Goal: Information Seeking & Learning: Learn about a topic

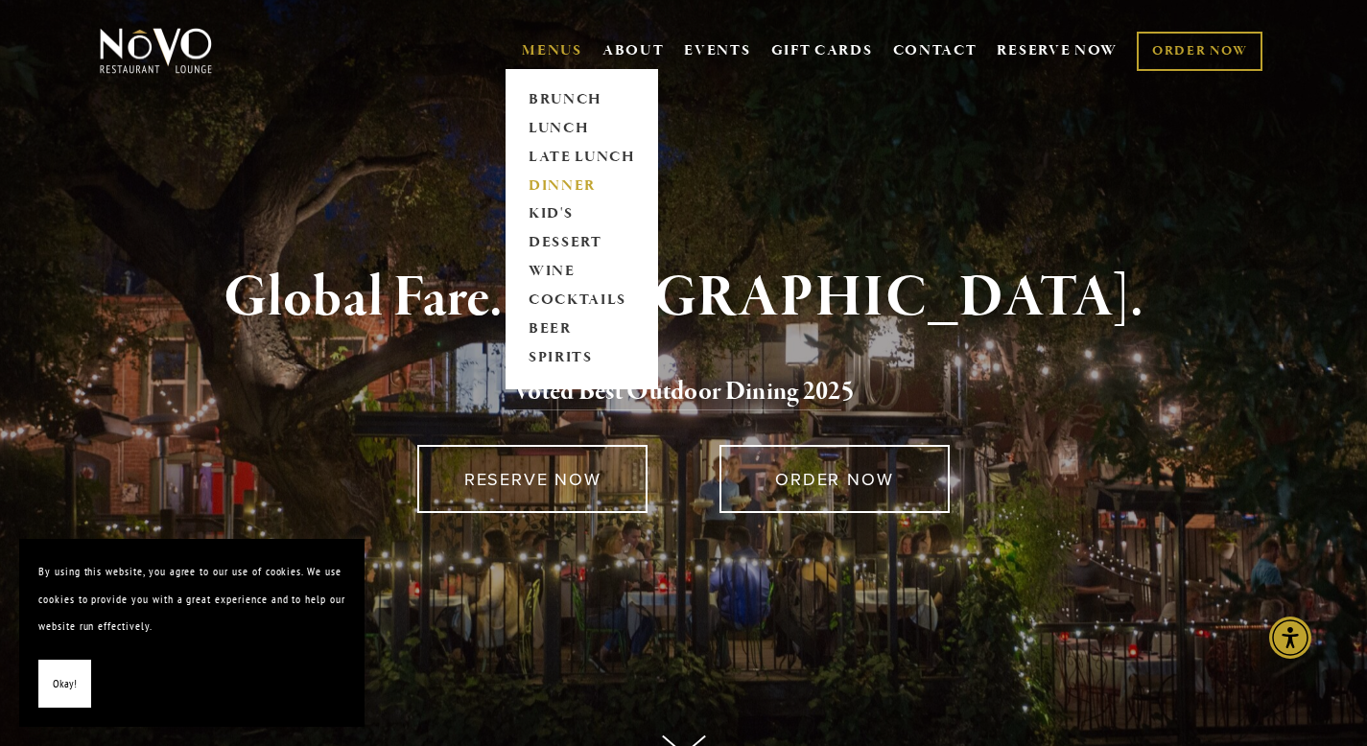
click at [561, 189] on link "DINNER" at bounding box center [582, 186] width 120 height 29
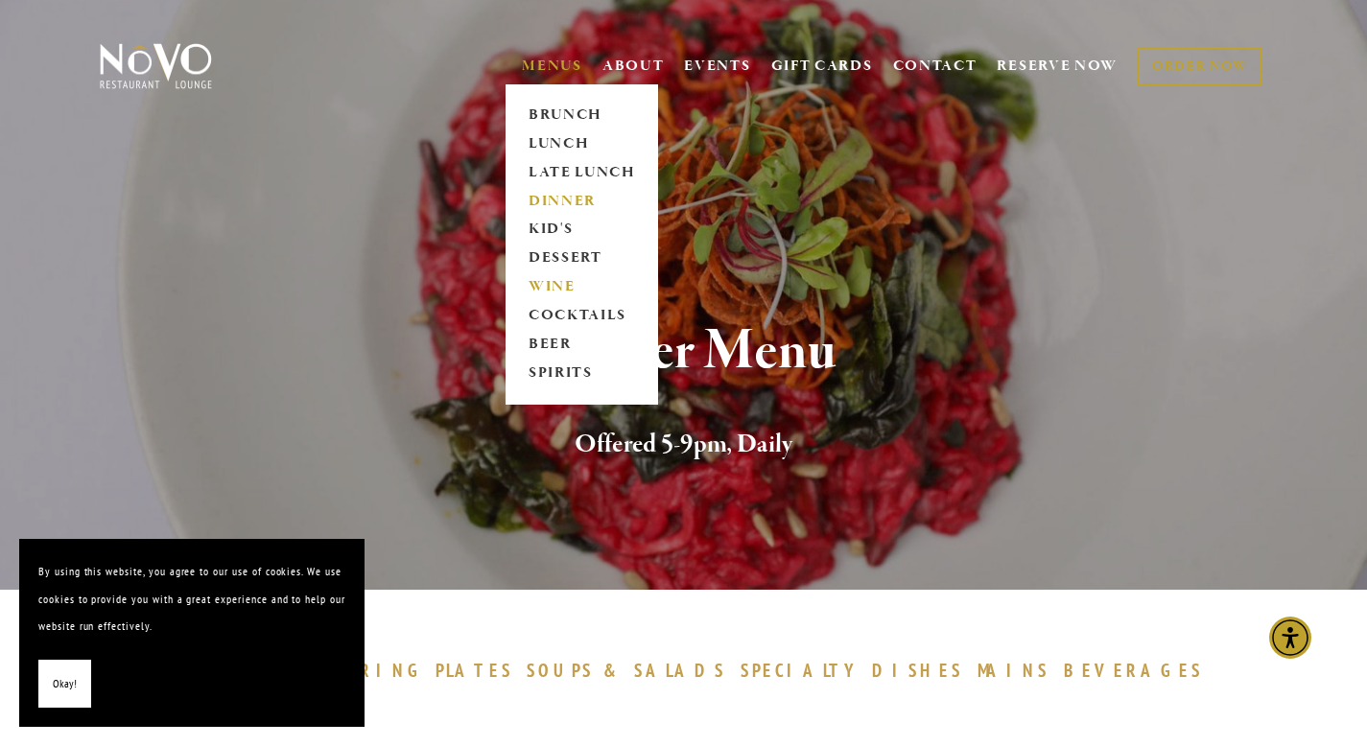
click at [551, 288] on link "WINE" at bounding box center [582, 287] width 120 height 29
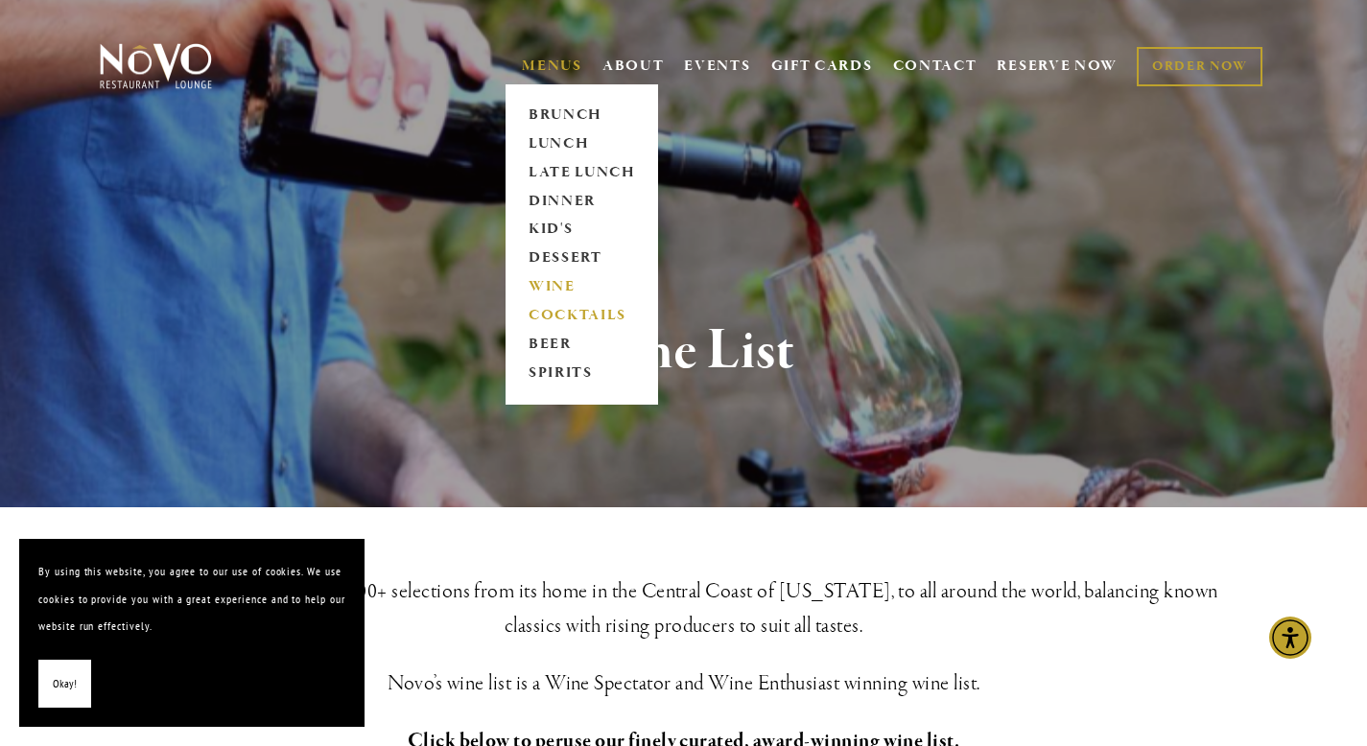
click at [539, 312] on link "COCKTAILS" at bounding box center [582, 316] width 120 height 29
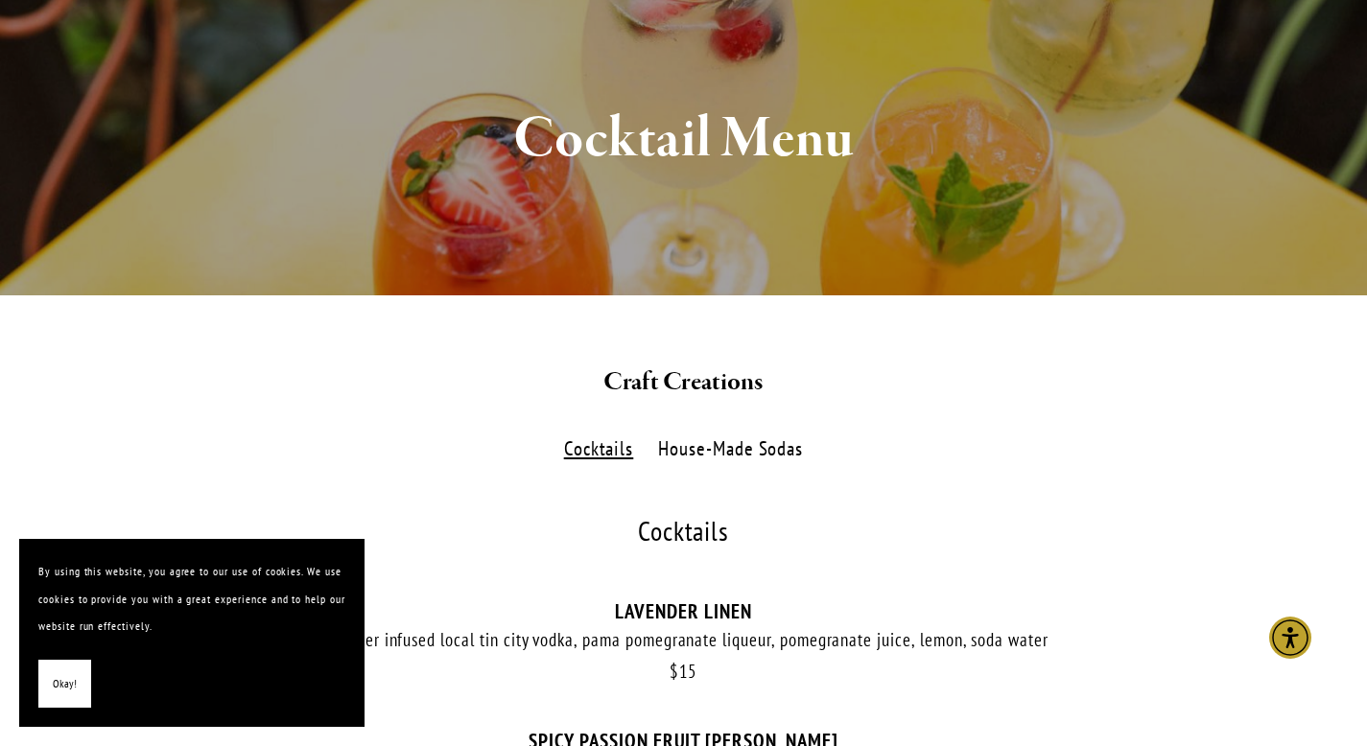
scroll to position [12, 0]
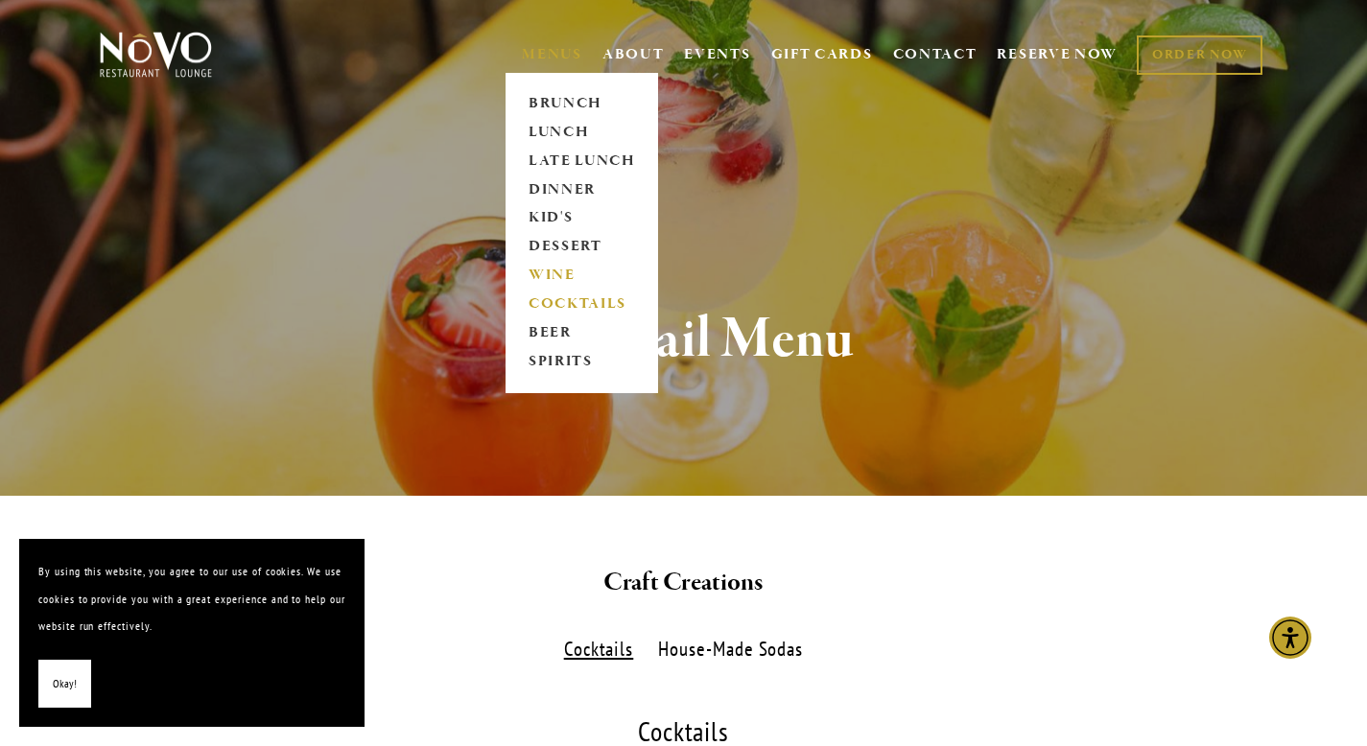
click at [552, 265] on link "WINE" at bounding box center [582, 276] width 120 height 29
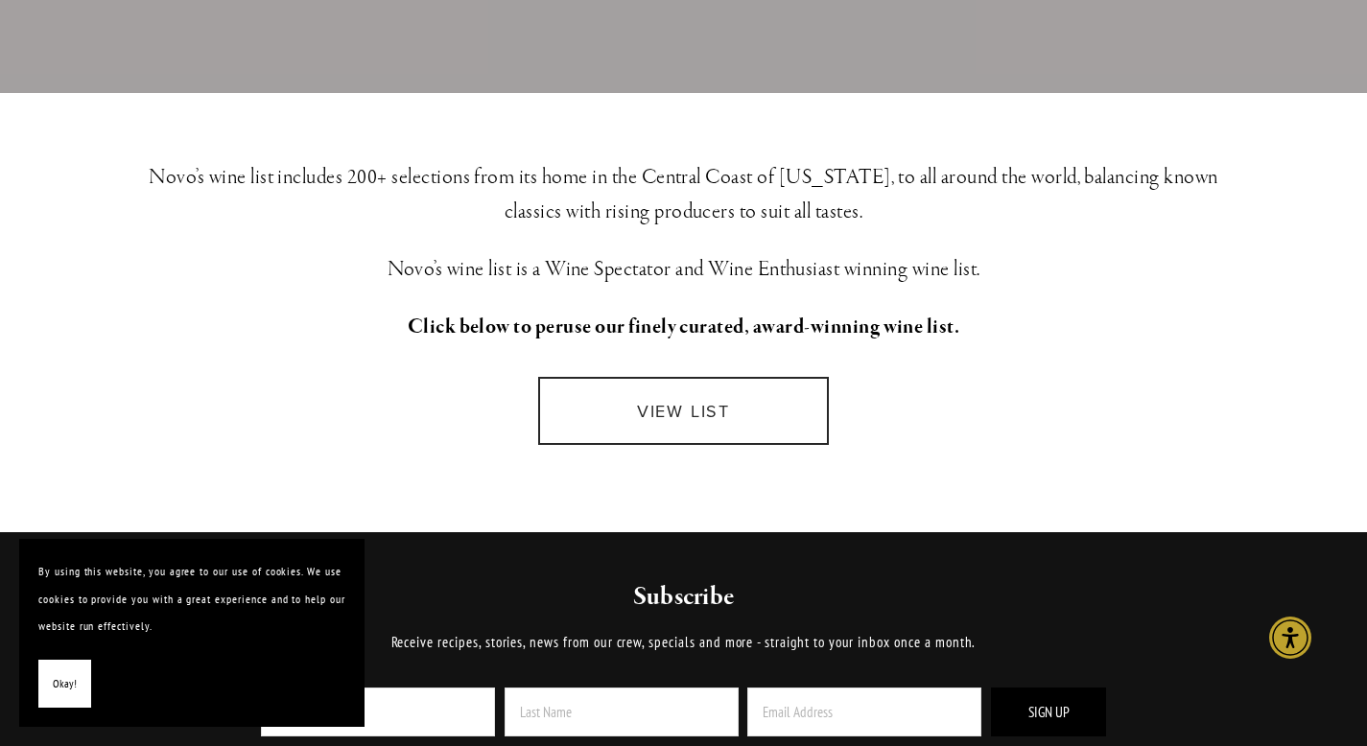
scroll to position [526, 0]
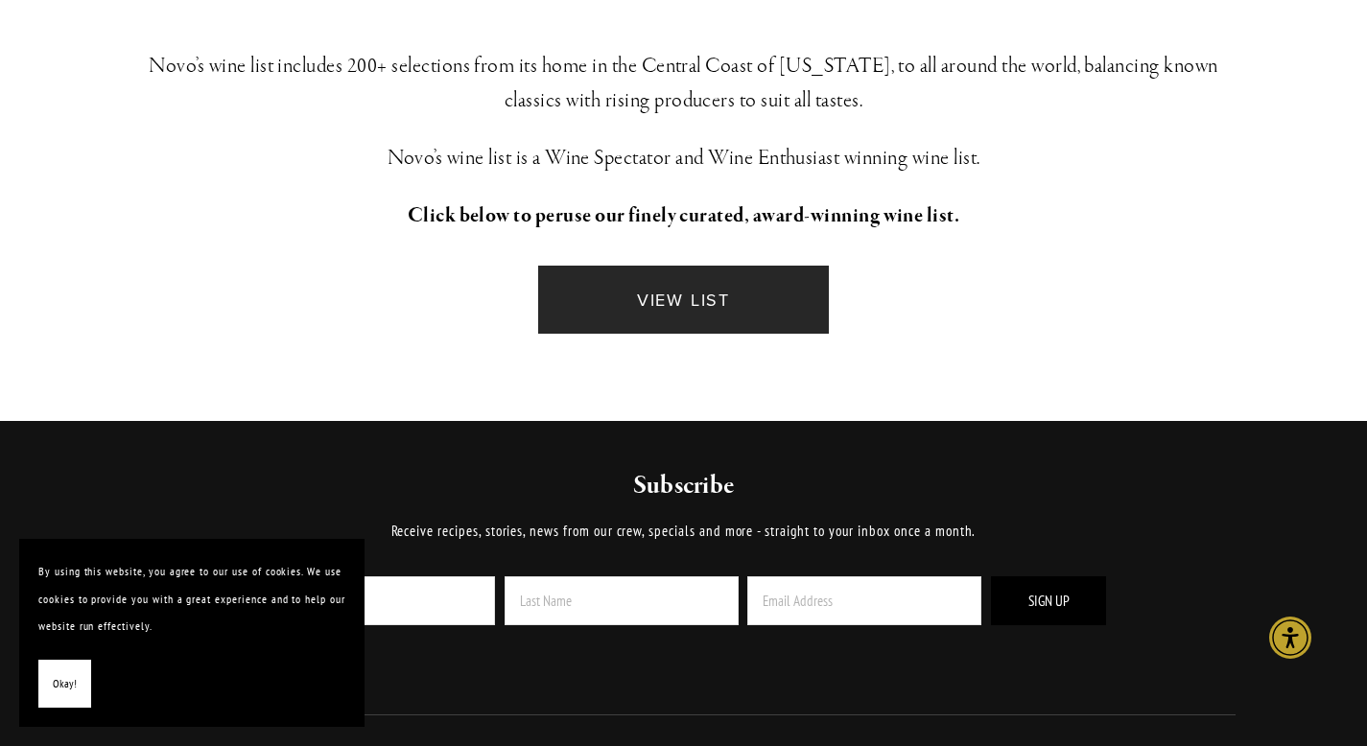
click at [687, 298] on link "VIEW LIST" at bounding box center [683, 300] width 291 height 68
